Goal: Information Seeking & Learning: Learn about a topic

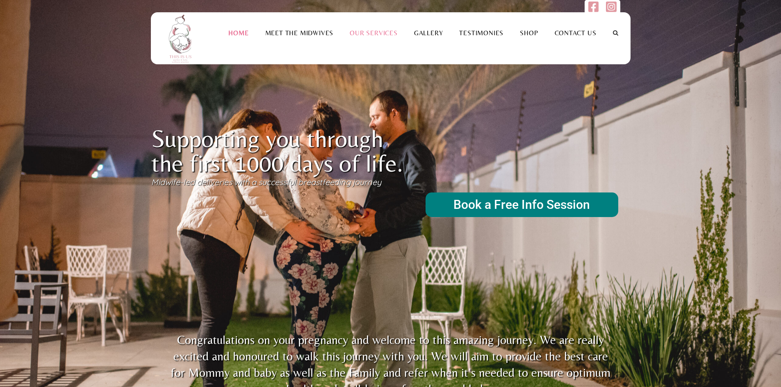
click at [375, 34] on link "Our Services" at bounding box center [373, 33] width 64 height 8
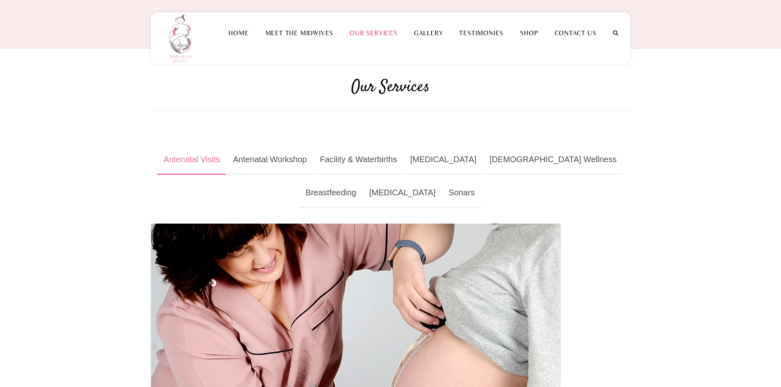
scroll to position [41, 0]
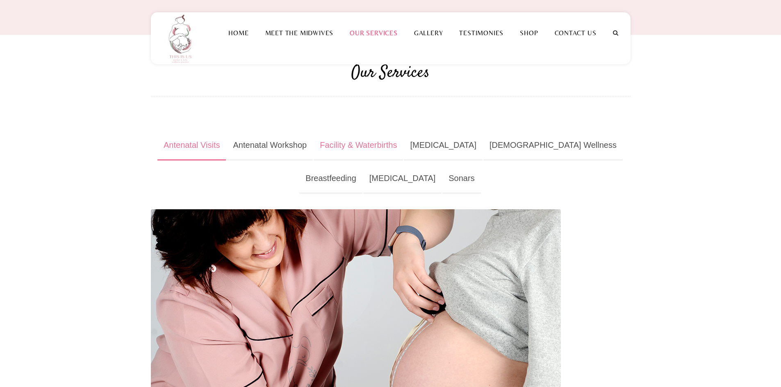
click at [368, 145] on link "Facility & Waterbirths" at bounding box center [357, 146] width 89 height 30
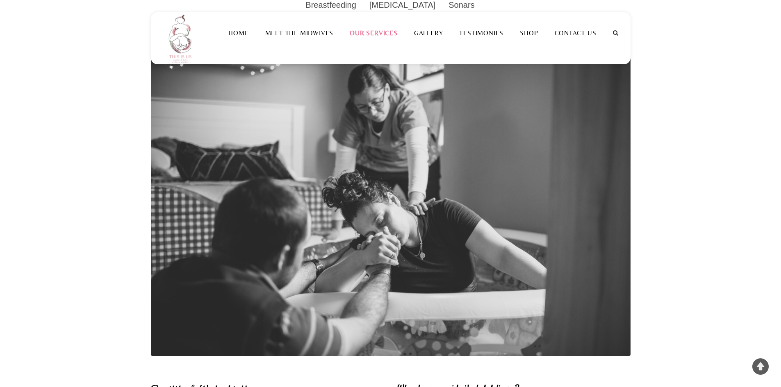
scroll to position [205, 0]
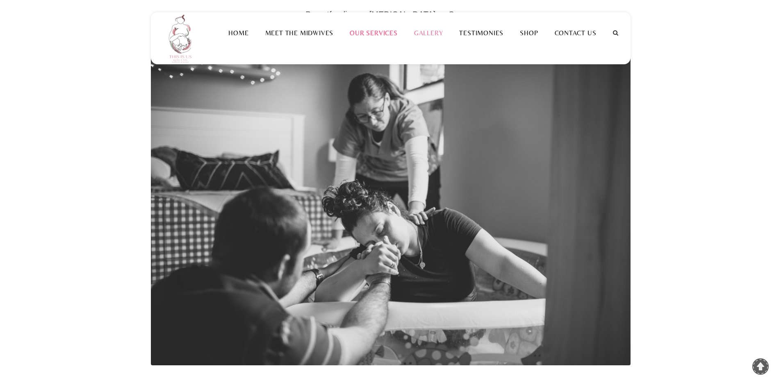
click at [434, 32] on link "Gallery" at bounding box center [428, 33] width 45 height 8
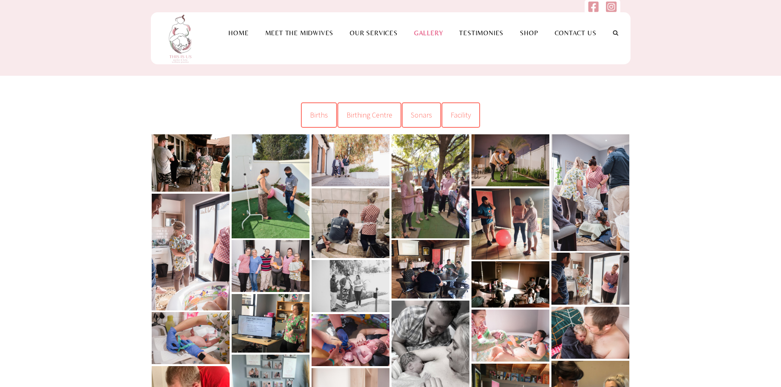
click at [320, 118] on span "Births" at bounding box center [319, 114] width 18 height 9
click at [323, 110] on span "Births" at bounding box center [319, 114] width 18 height 9
click at [316, 115] on span "Births" at bounding box center [319, 114] width 18 height 9
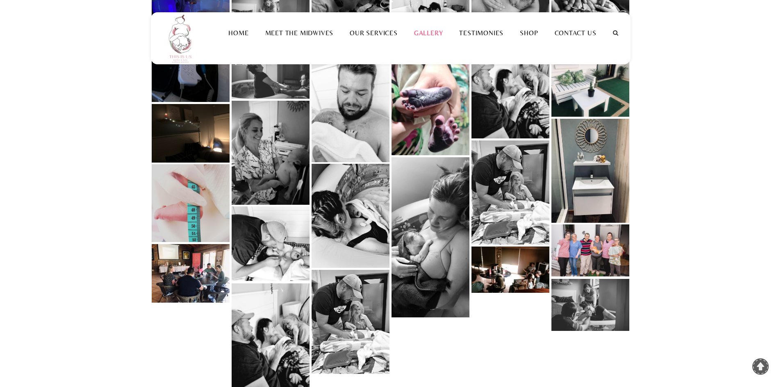
scroll to position [656, 0]
